Goal: Task Accomplishment & Management: Use online tool/utility

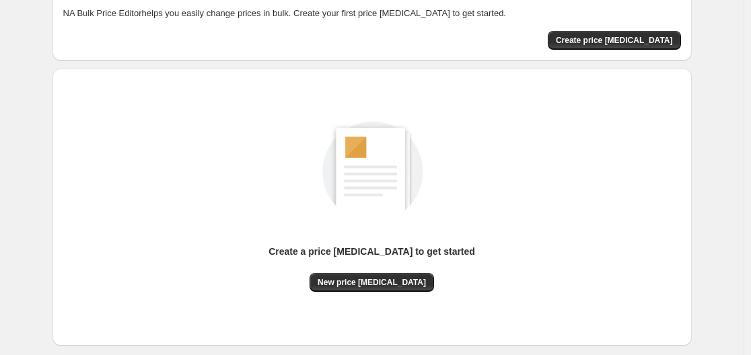
scroll to position [87, 0]
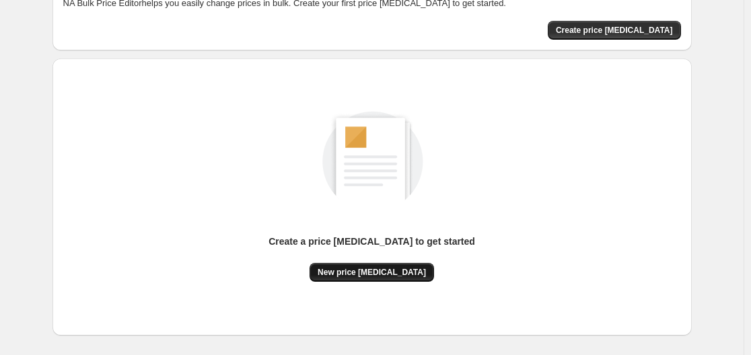
click at [393, 266] on button "New price [MEDICAL_DATA]" at bounding box center [371, 272] width 124 height 19
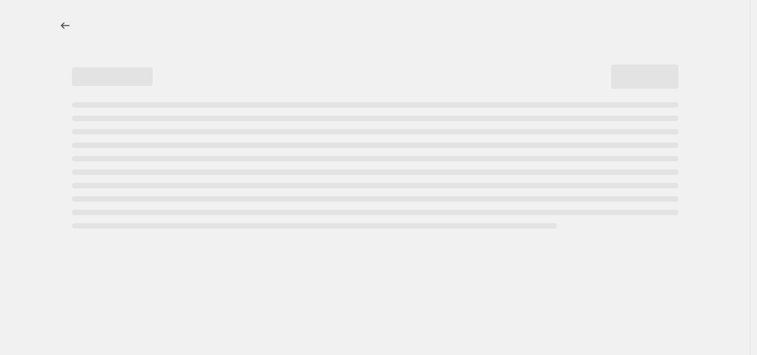
select select "percentage"
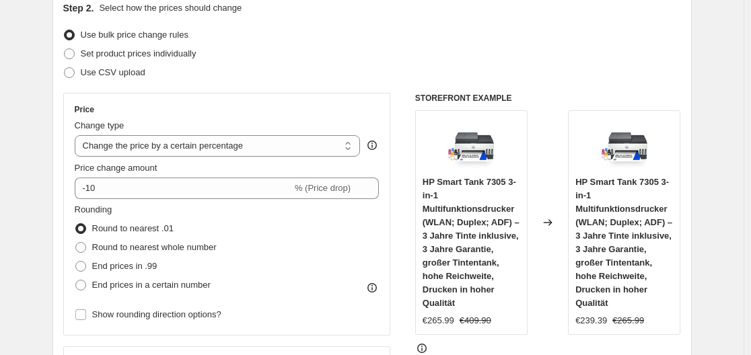
scroll to position [146, 0]
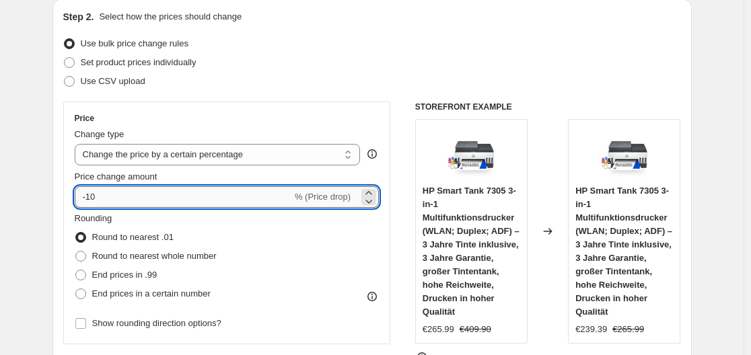
click at [138, 194] on input "-10" at bounding box center [183, 197] width 217 height 22
type input "-1"
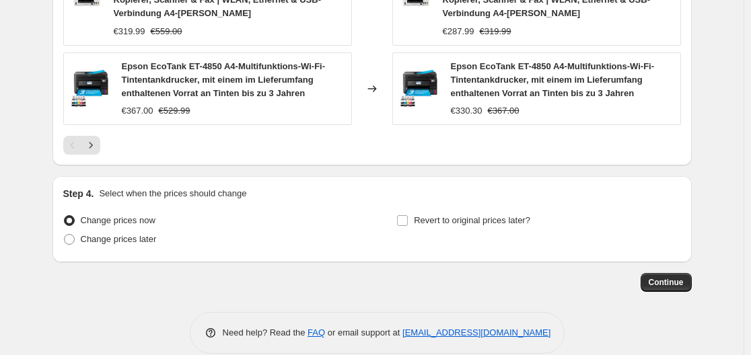
scroll to position [1119, 0]
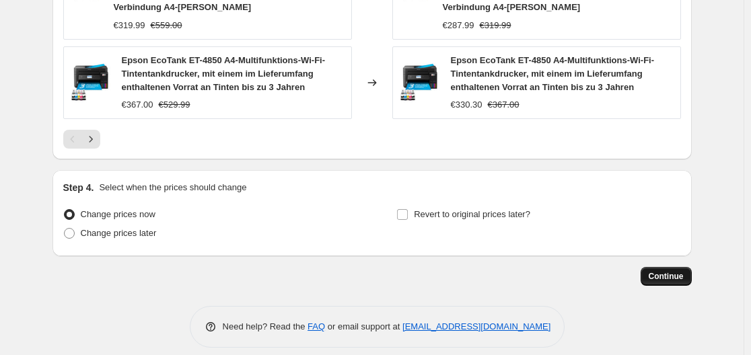
type input "-35"
click at [675, 271] on span "Continue" at bounding box center [665, 276] width 35 height 11
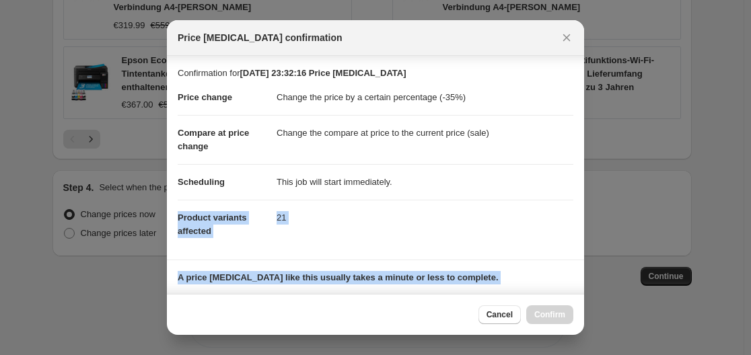
scroll to position [211, 0]
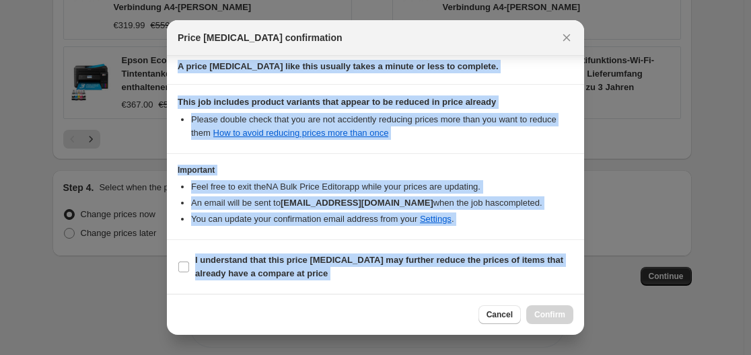
drag, startPoint x: 576, startPoint y: 158, endPoint x: 572, endPoint y: 351, distance: 193.1
click at [184, 266] on input "I understand that this price [MEDICAL_DATA] may further reduce the prices of it…" at bounding box center [183, 267] width 11 height 11
checkbox input "true"
click at [334, 287] on section "I understand that this price [MEDICAL_DATA] may further reduce the prices of it…" at bounding box center [375, 267] width 417 height 54
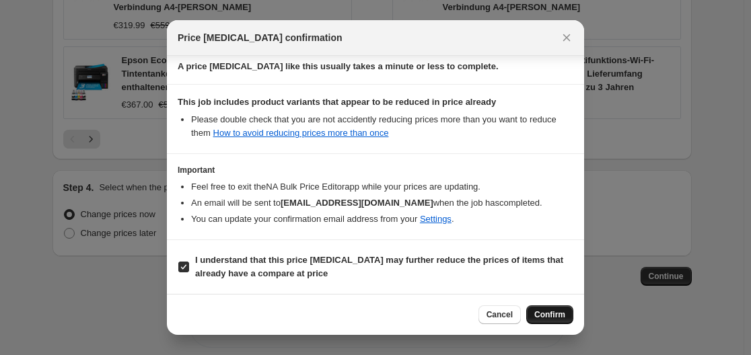
click at [567, 313] on button "Confirm" at bounding box center [549, 314] width 47 height 19
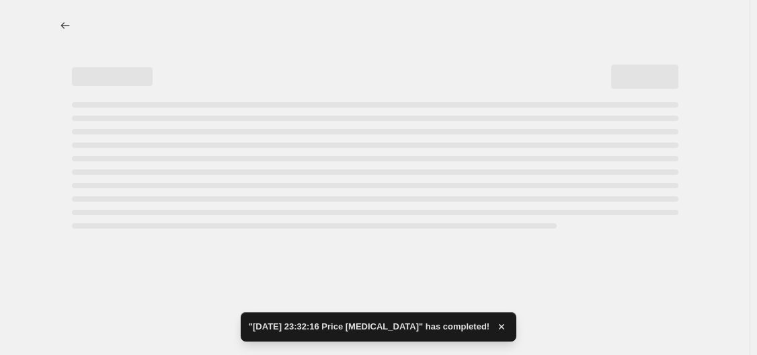
select select "percentage"
